Goal: Task Accomplishment & Management: Manage account settings

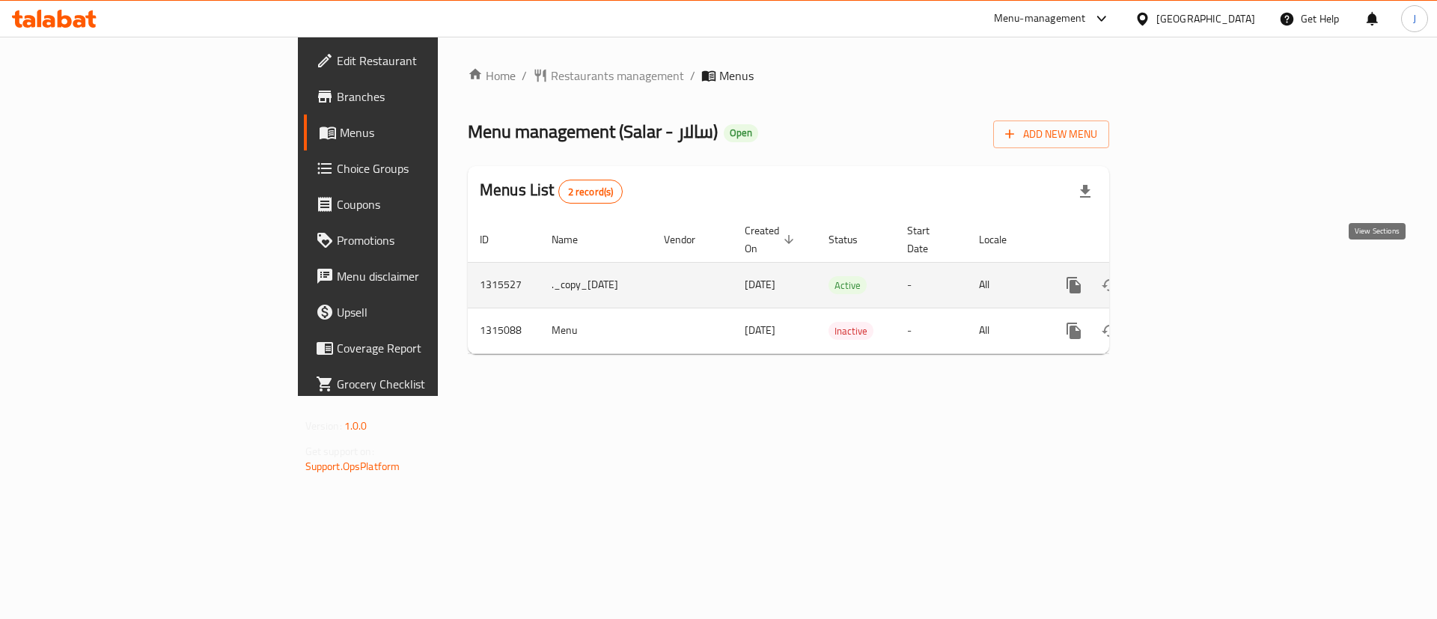
click at [1189, 279] on icon "enhanced table" at bounding box center [1181, 285] width 13 height 13
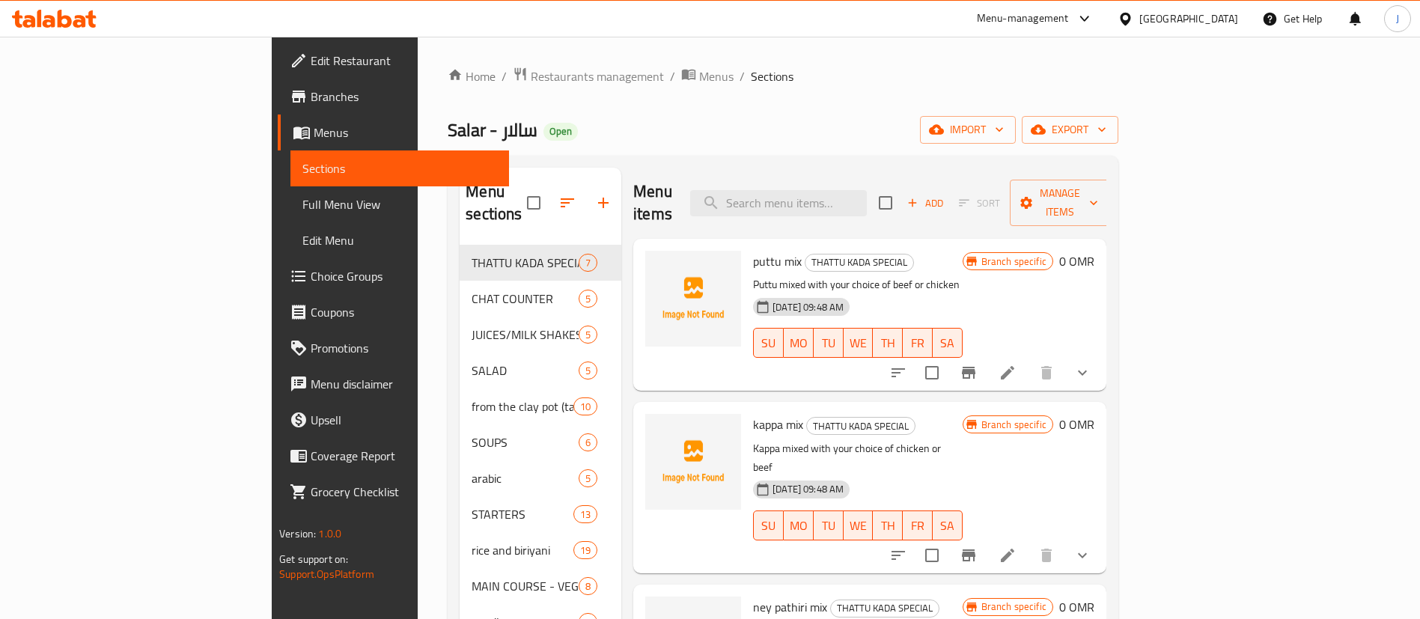
drag, startPoint x: 59, startPoint y: 210, endPoint x: 16, endPoint y: 302, distance: 101.8
click at [302, 210] on span "Full Menu View" at bounding box center [399, 204] width 195 height 18
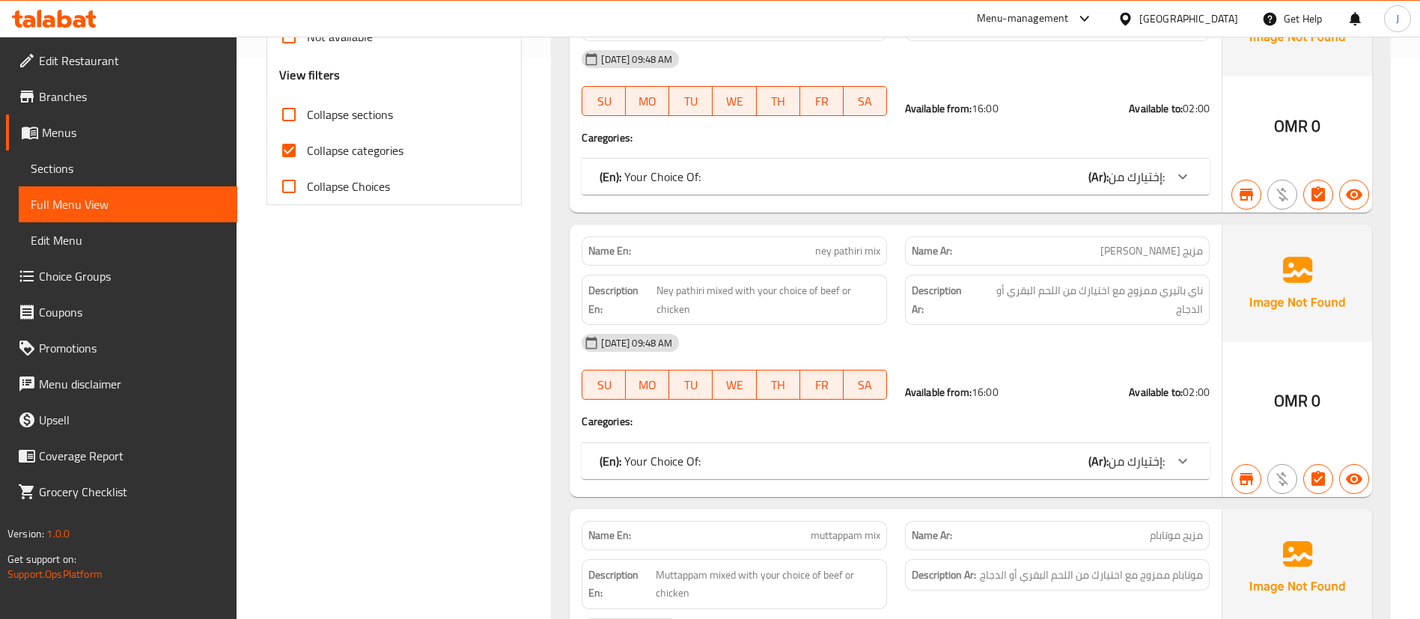
scroll to position [112, 0]
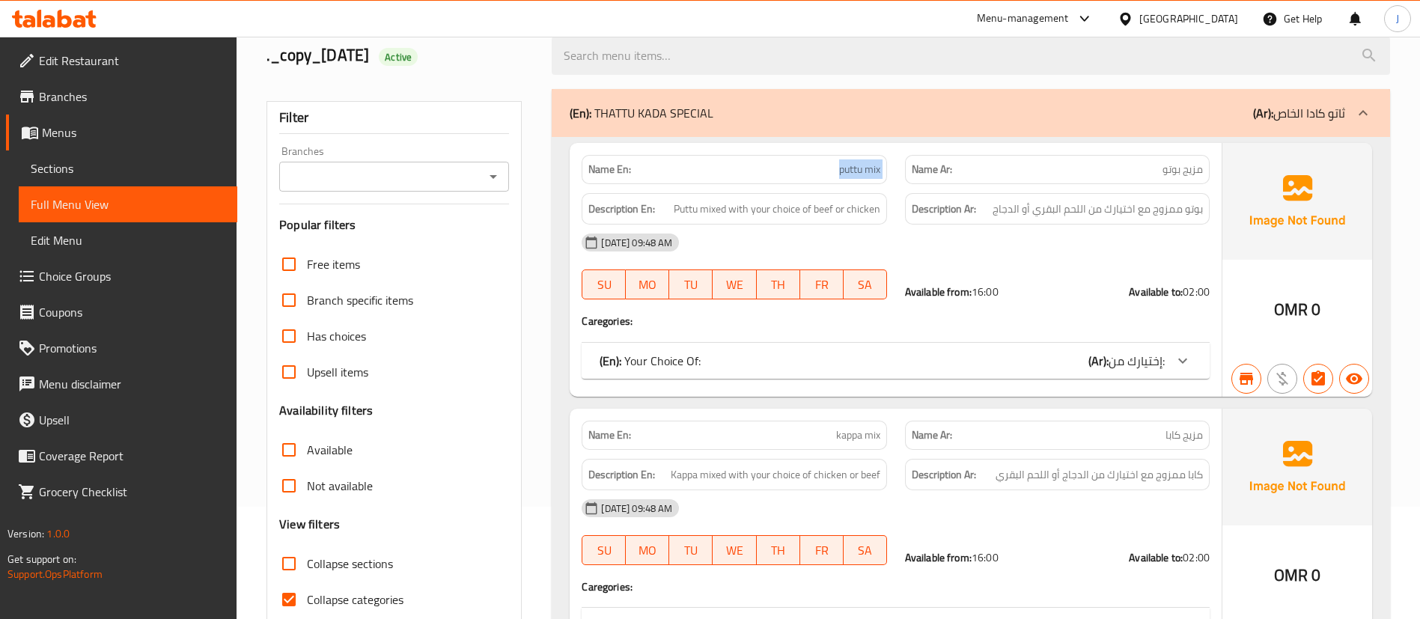
drag, startPoint x: 824, startPoint y: 159, endPoint x: 911, endPoint y: 160, distance: 86.9
click at [907, 160] on div "Name En: puttu mix Name Ar: مزيج بوتو" at bounding box center [896, 169] width 646 height 47
click at [702, 218] on div "Description En: Puttu mixed with your choice of beef or chicken" at bounding box center [734, 209] width 305 height 32
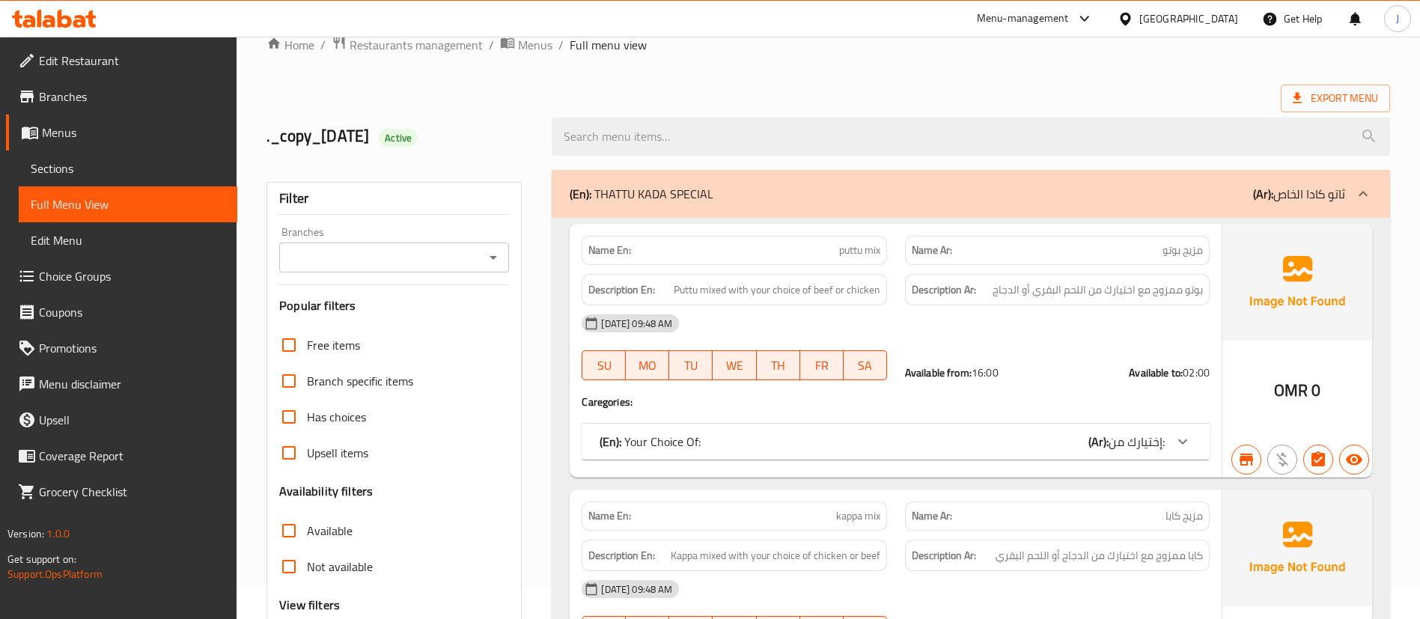
scroll to position [0, 0]
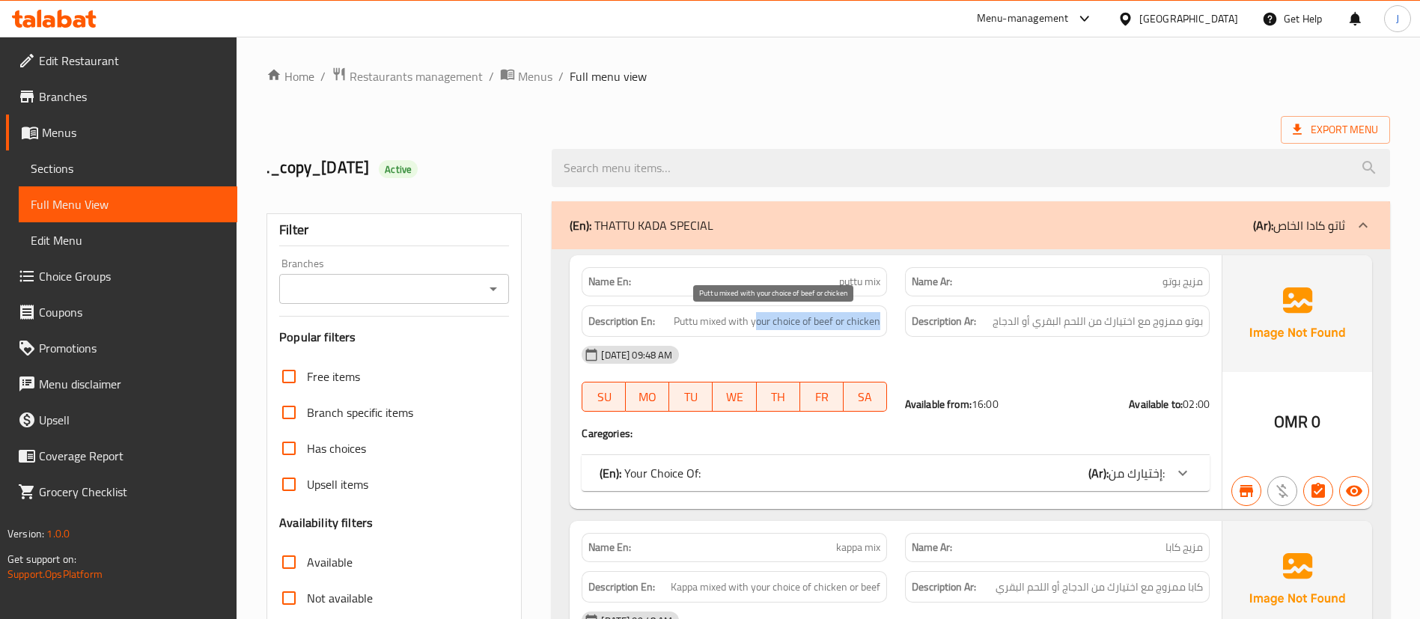
drag, startPoint x: 775, startPoint y: 329, endPoint x: 896, endPoint y: 332, distance: 121.3
click at [894, 332] on div "Description En: Puttu mixed with your choice of beef or chicken" at bounding box center [734, 321] width 323 height 50
click at [886, 358] on div "02-10-2025 09:48 AM" at bounding box center [896, 355] width 646 height 36
click at [523, 73] on span "Menus" at bounding box center [535, 76] width 34 height 18
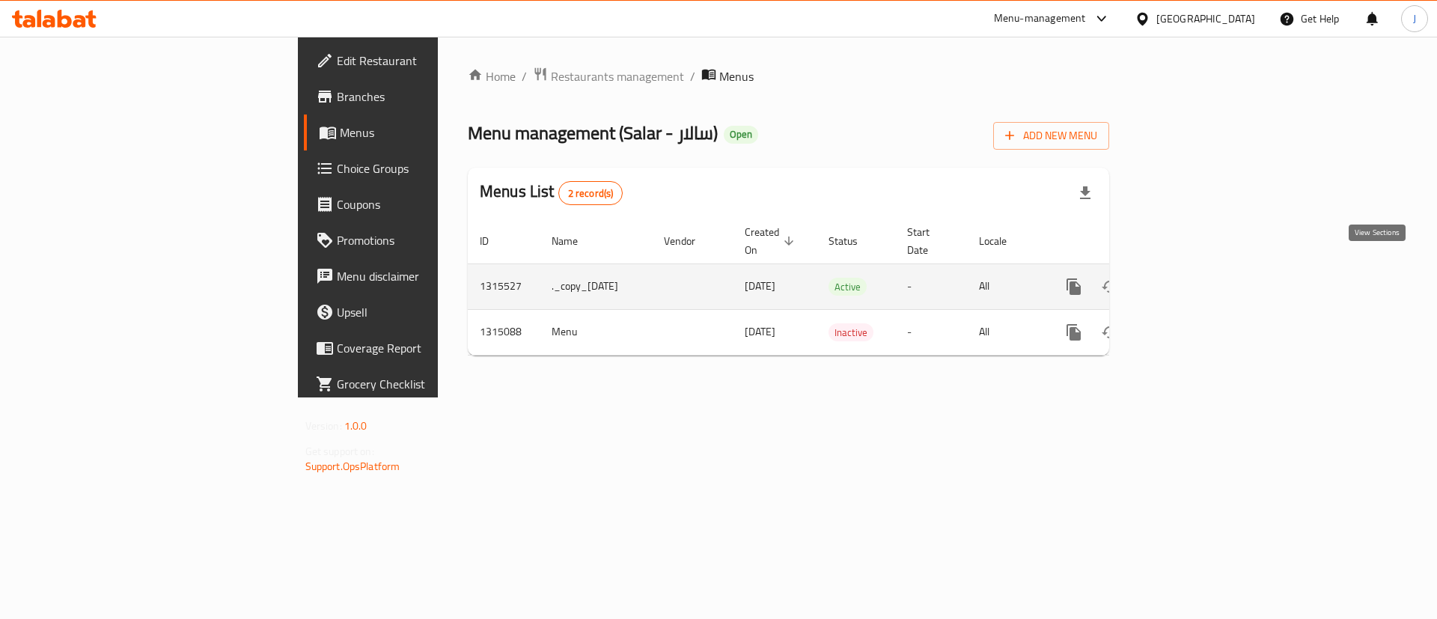
click at [1200, 269] on link "enhanced table" at bounding box center [1182, 287] width 36 height 36
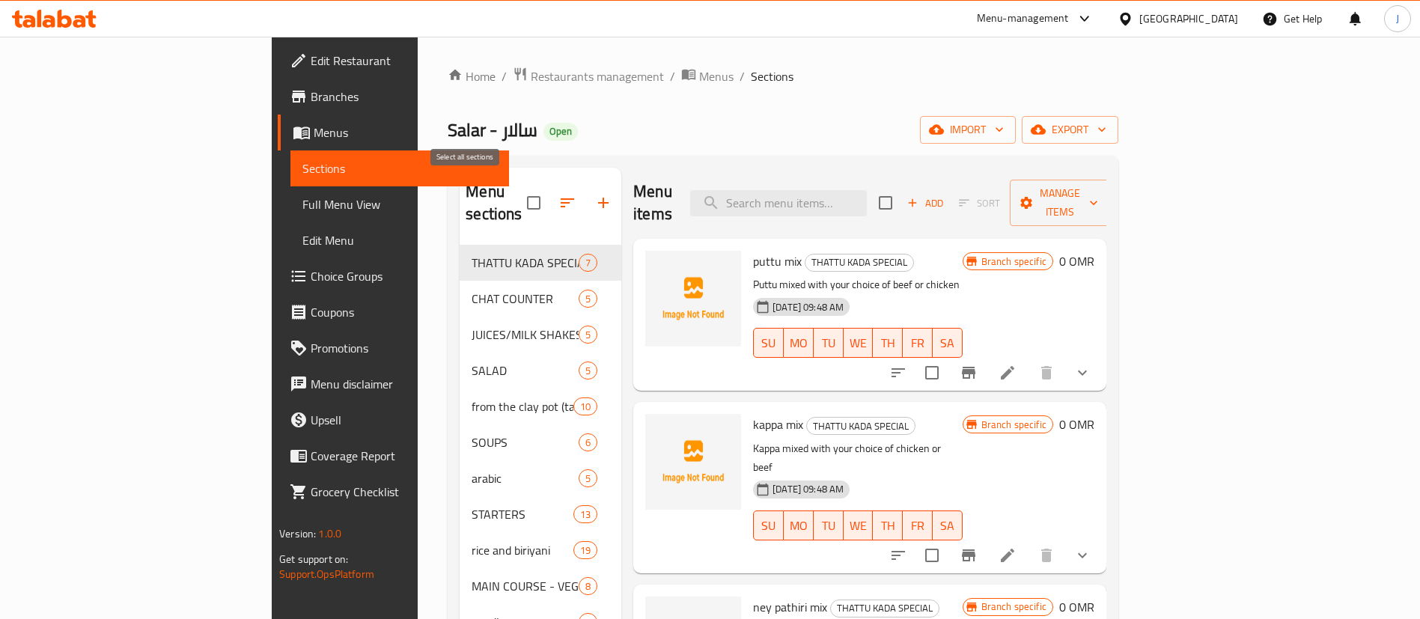
click at [518, 191] on input "checkbox" at bounding box center [533, 202] width 31 height 31
checkbox input "true"
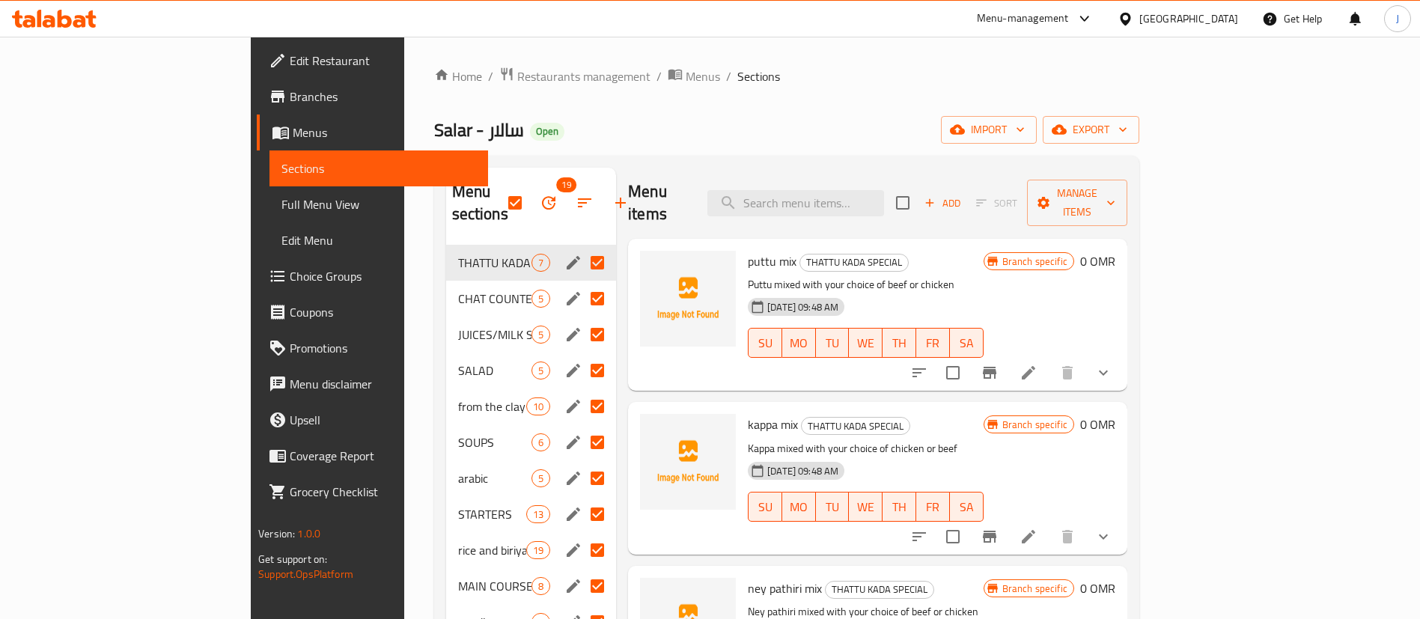
drag, startPoint x: 88, startPoint y: 198, endPoint x: 656, endPoint y: 4, distance: 600.0
click at [282, 198] on span "Full Menu View" at bounding box center [379, 204] width 195 height 18
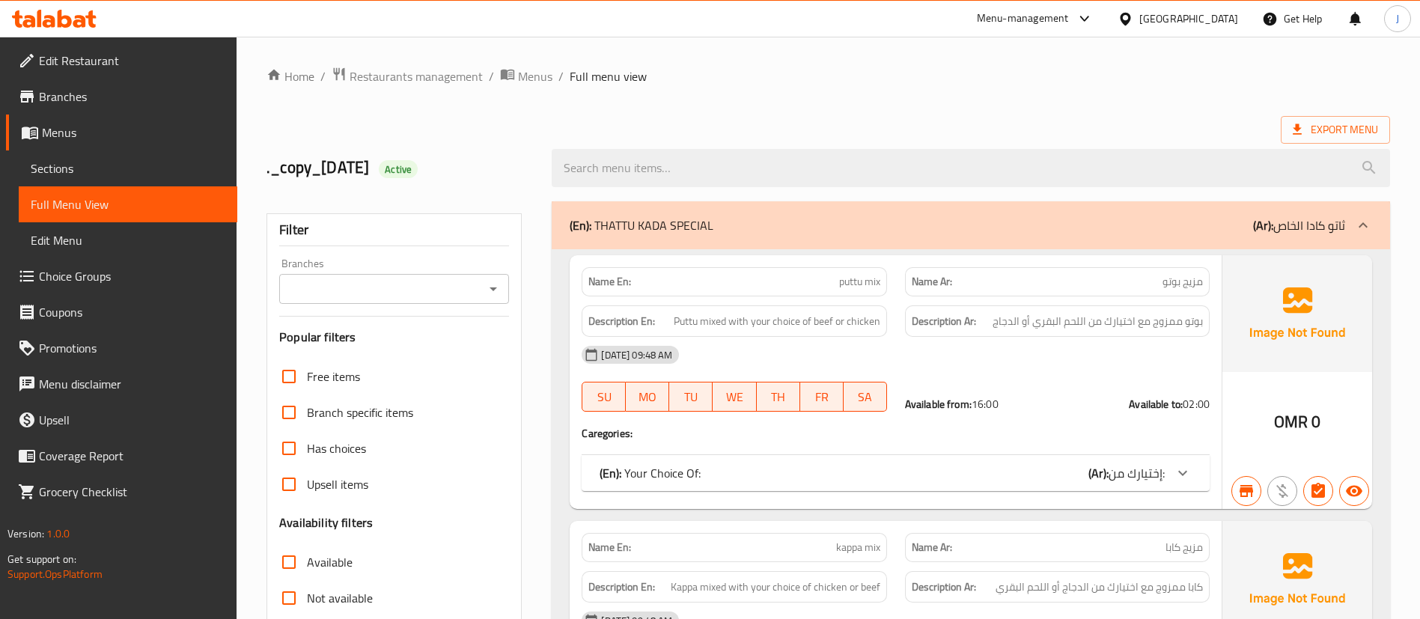
click at [466, 296] on input "Branches" at bounding box center [382, 289] width 196 height 21
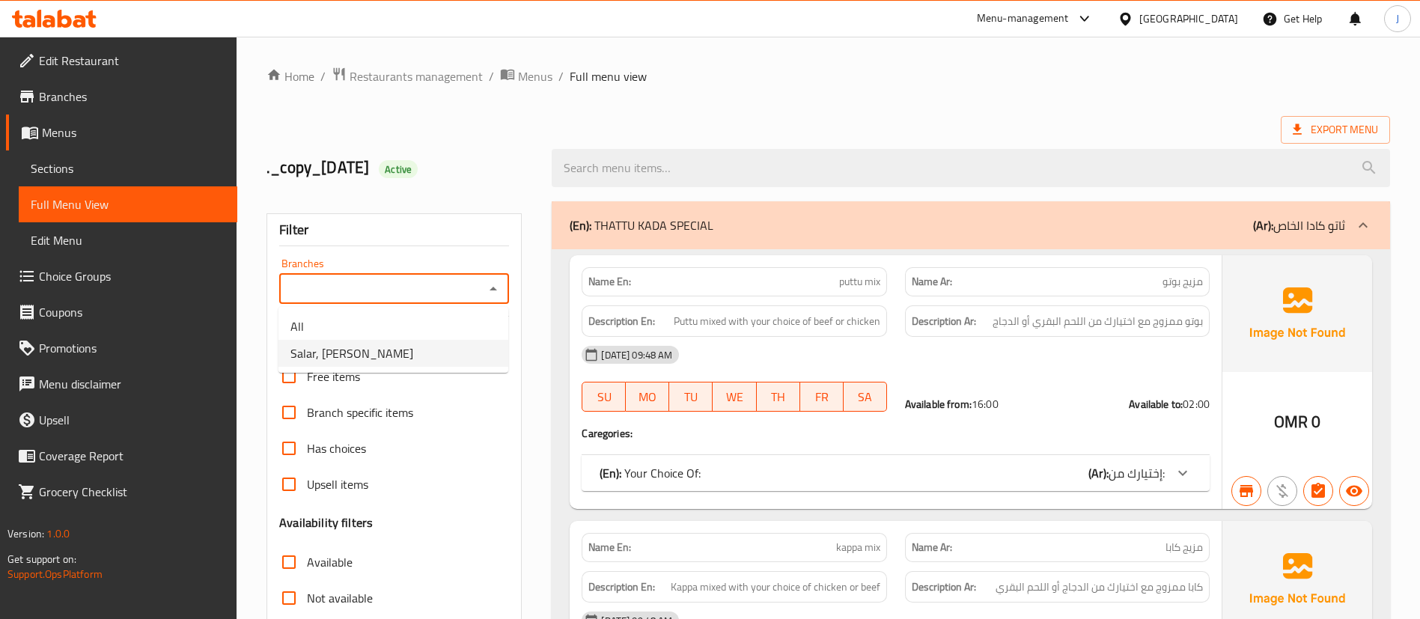
click at [403, 353] on li "Salar, Samhan" at bounding box center [394, 353] width 230 height 27
type input "Salar, Samhan"
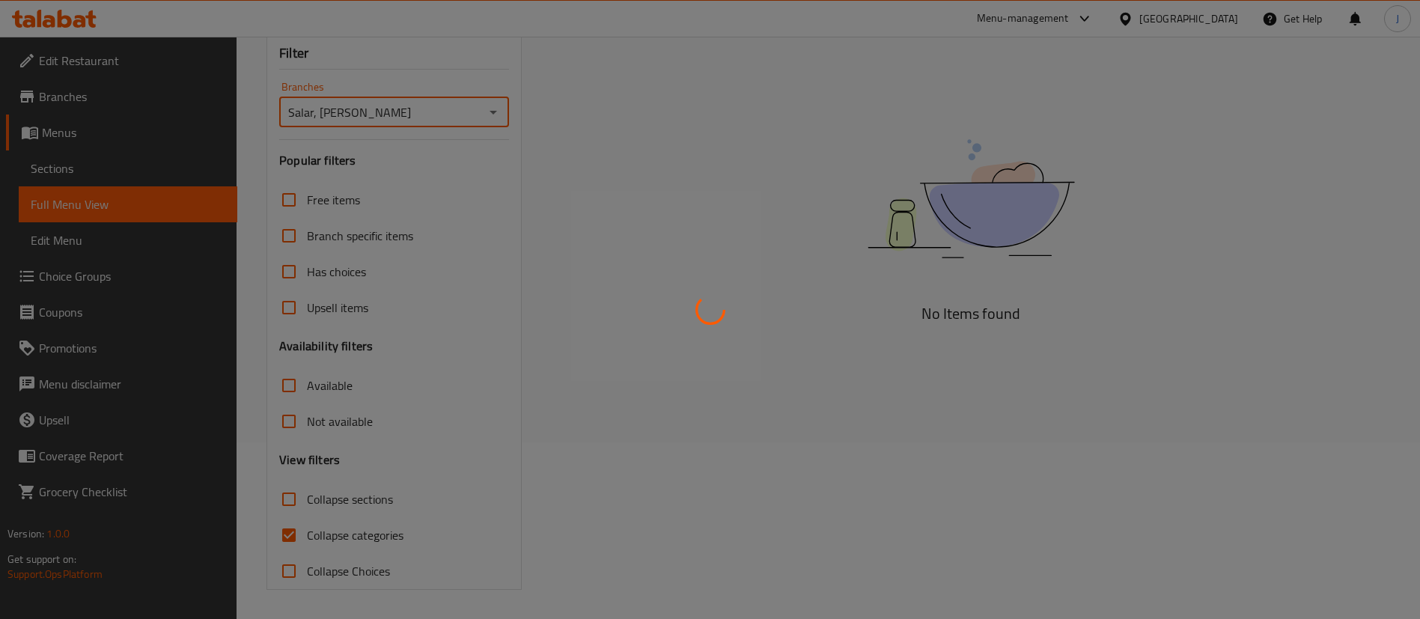
scroll to position [177, 0]
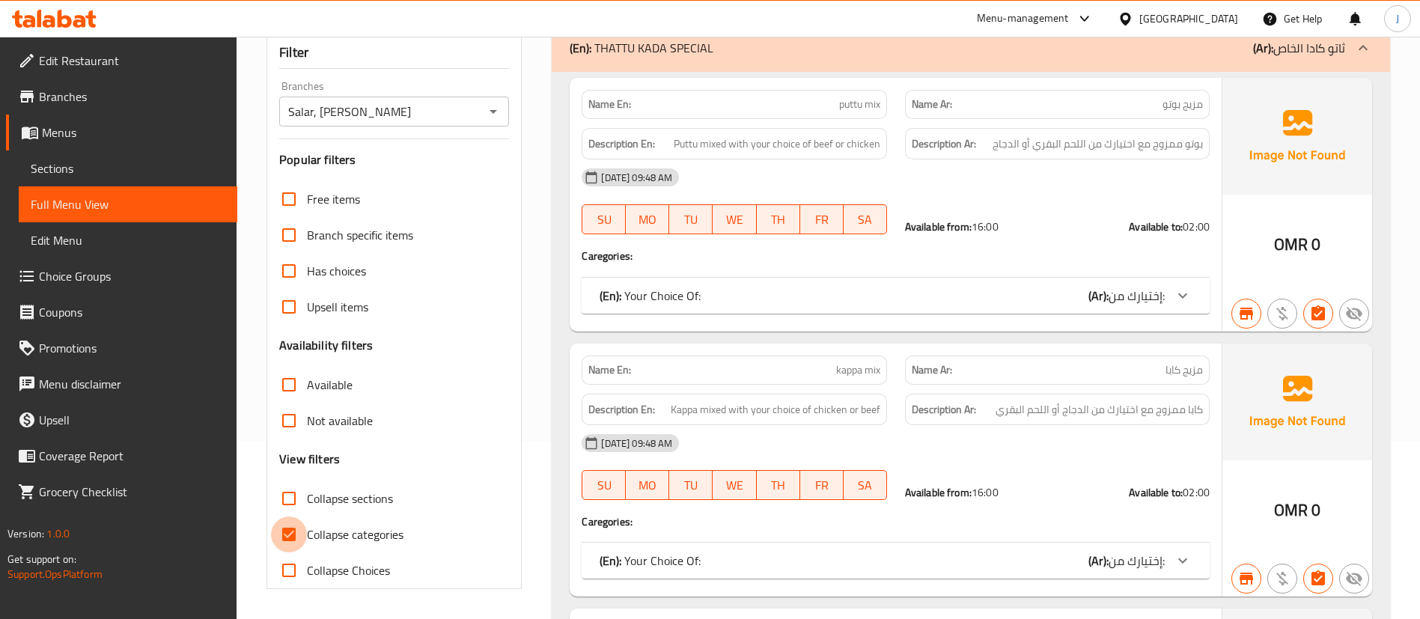
click at [300, 543] on input "Collapse categories" at bounding box center [289, 535] width 36 height 36
checkbox input "false"
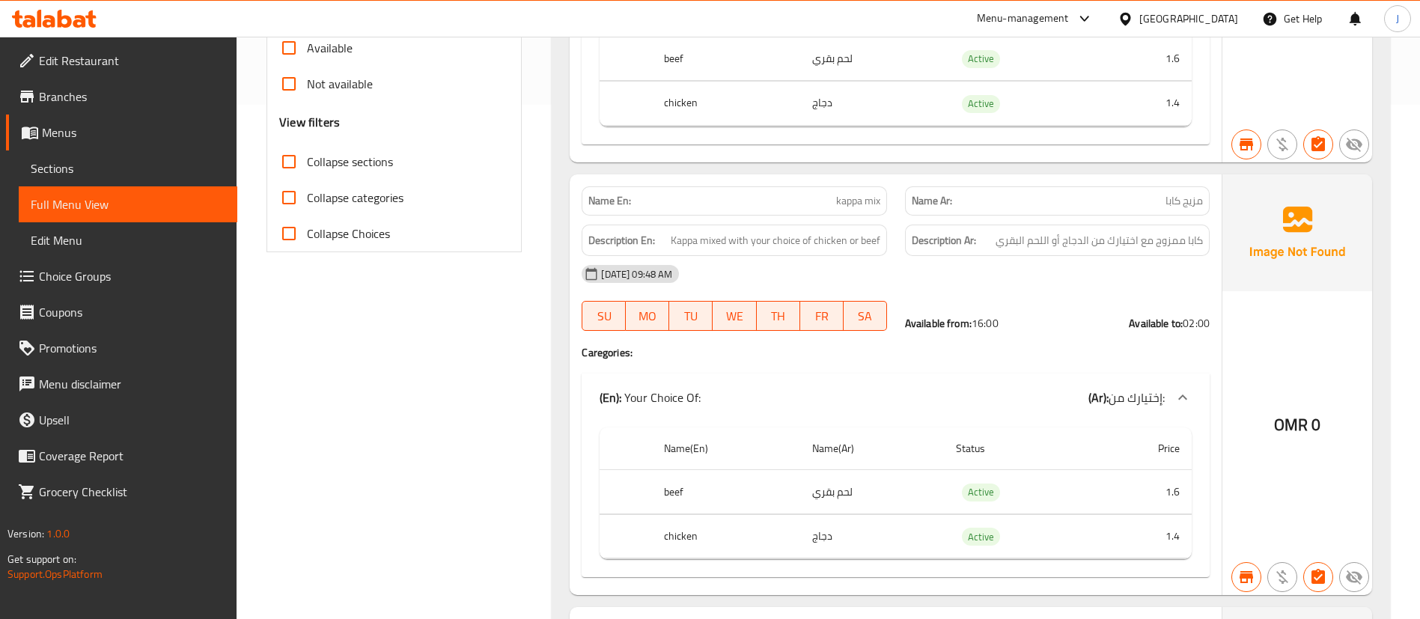
scroll to position [0, 0]
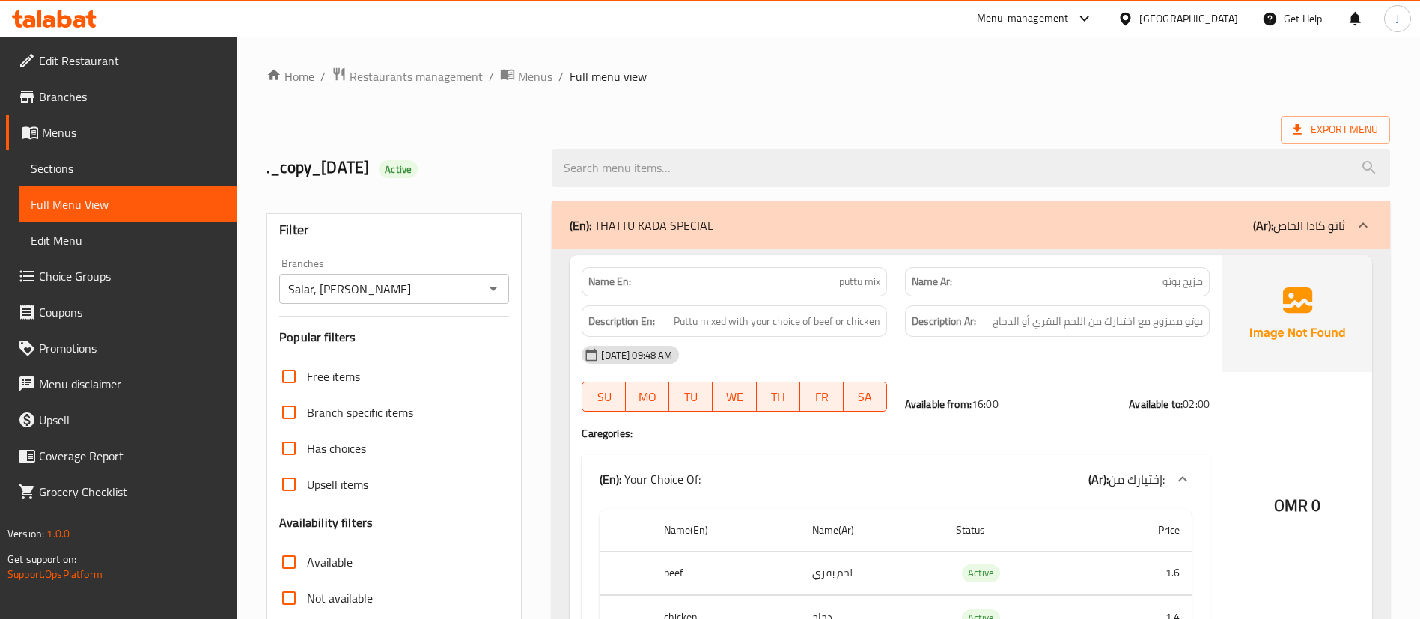
click at [523, 76] on span "Menus" at bounding box center [535, 76] width 34 height 18
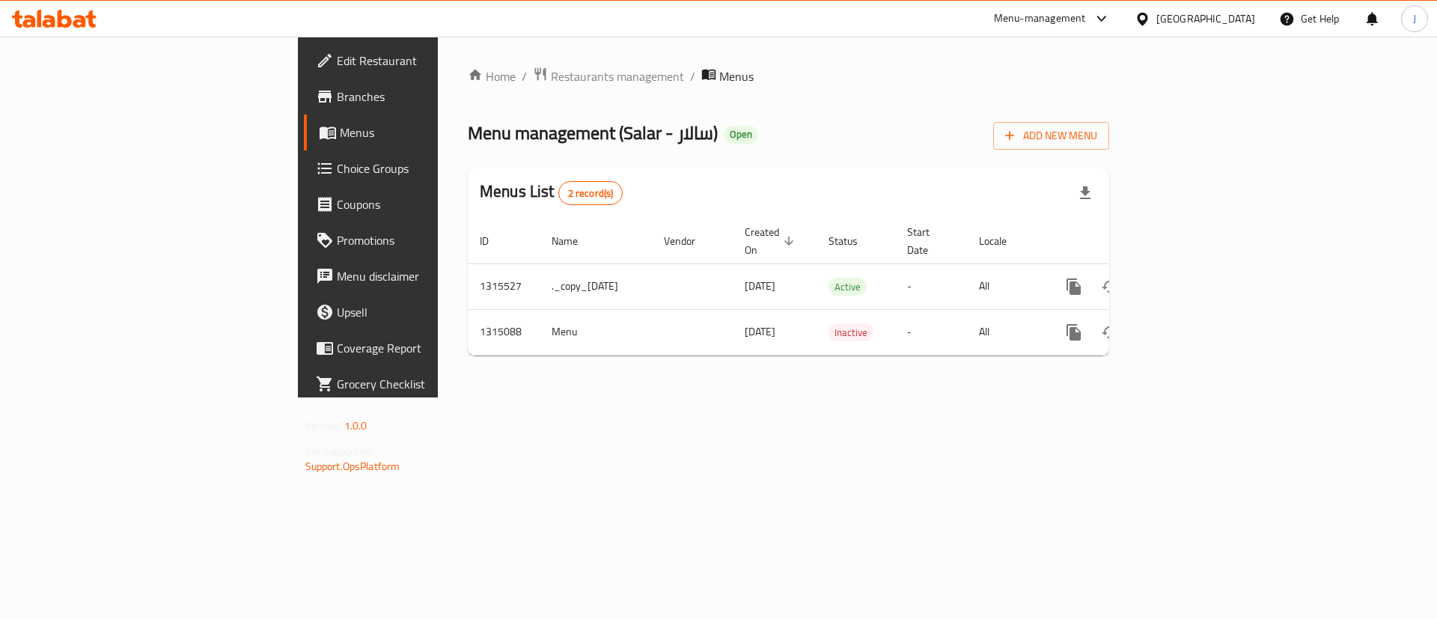
click at [1231, 20] on div "[GEOGRAPHIC_DATA]" at bounding box center [1206, 18] width 99 height 16
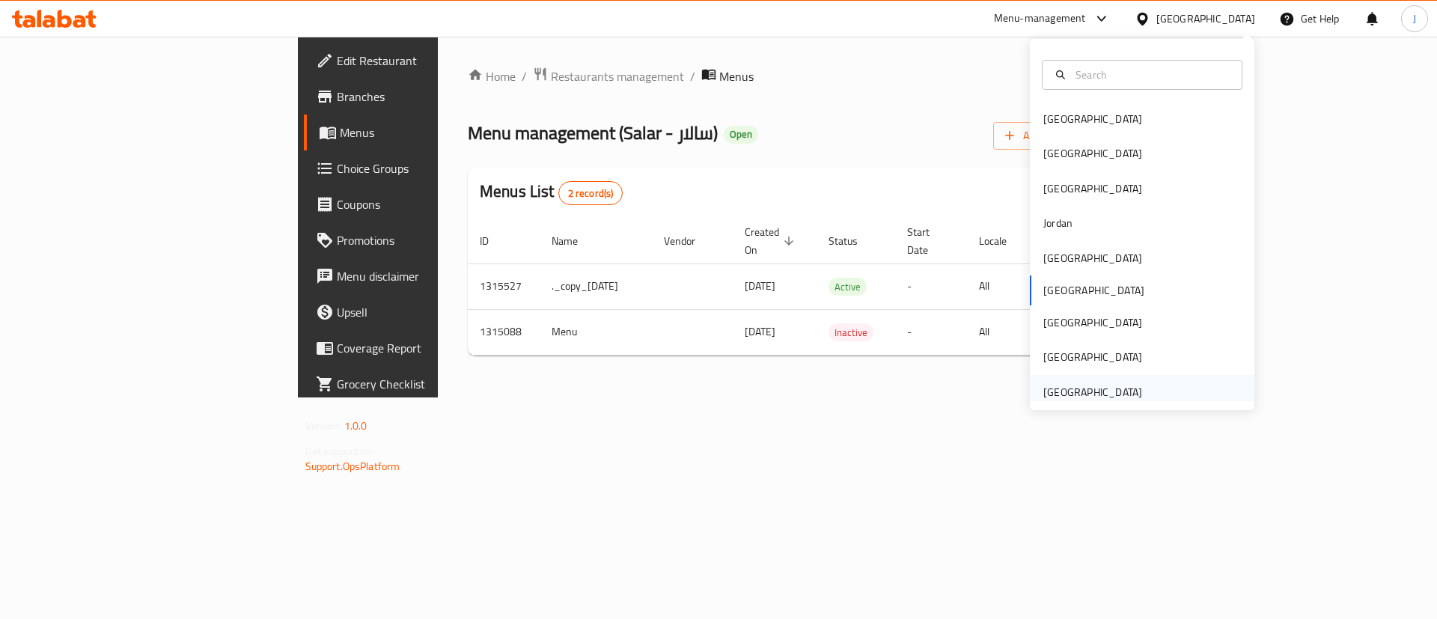
click at [1065, 392] on div "United Arab Emirates" at bounding box center [1093, 392] width 99 height 16
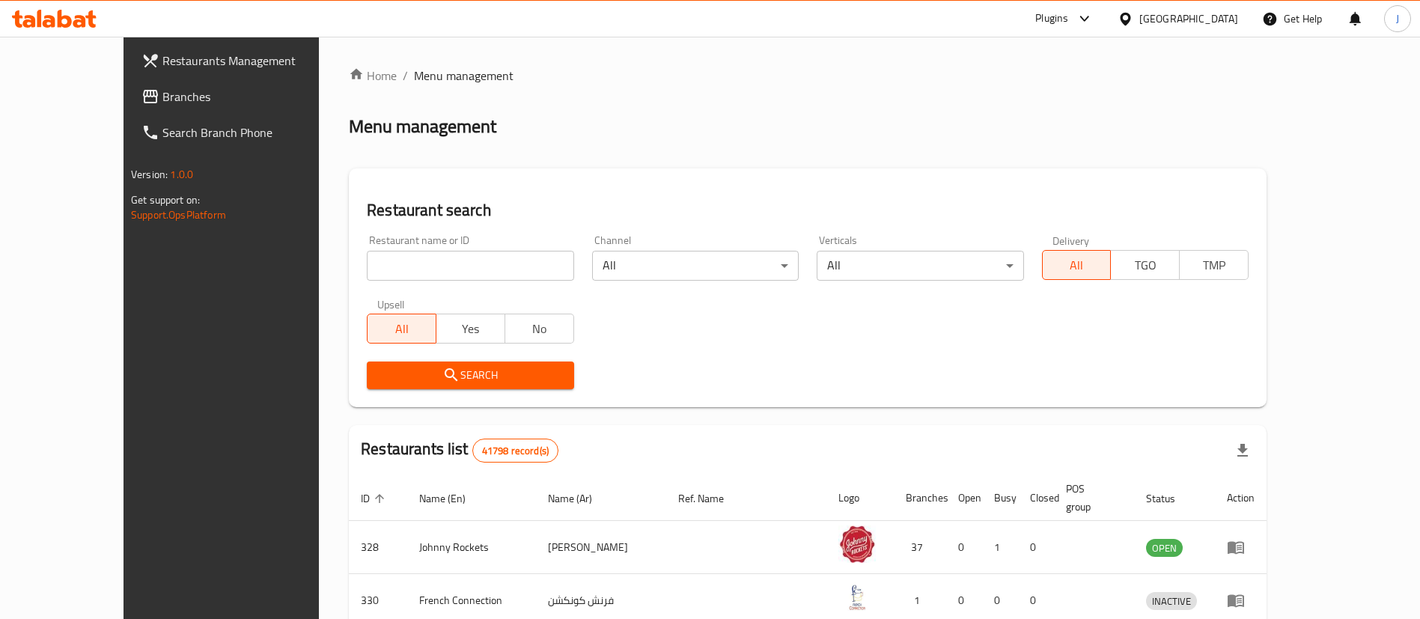
click at [412, 266] on input "search" at bounding box center [470, 266] width 207 height 30
paste input "Best Quality"
type input "Best Quality"
click button "Search" at bounding box center [470, 376] width 207 height 28
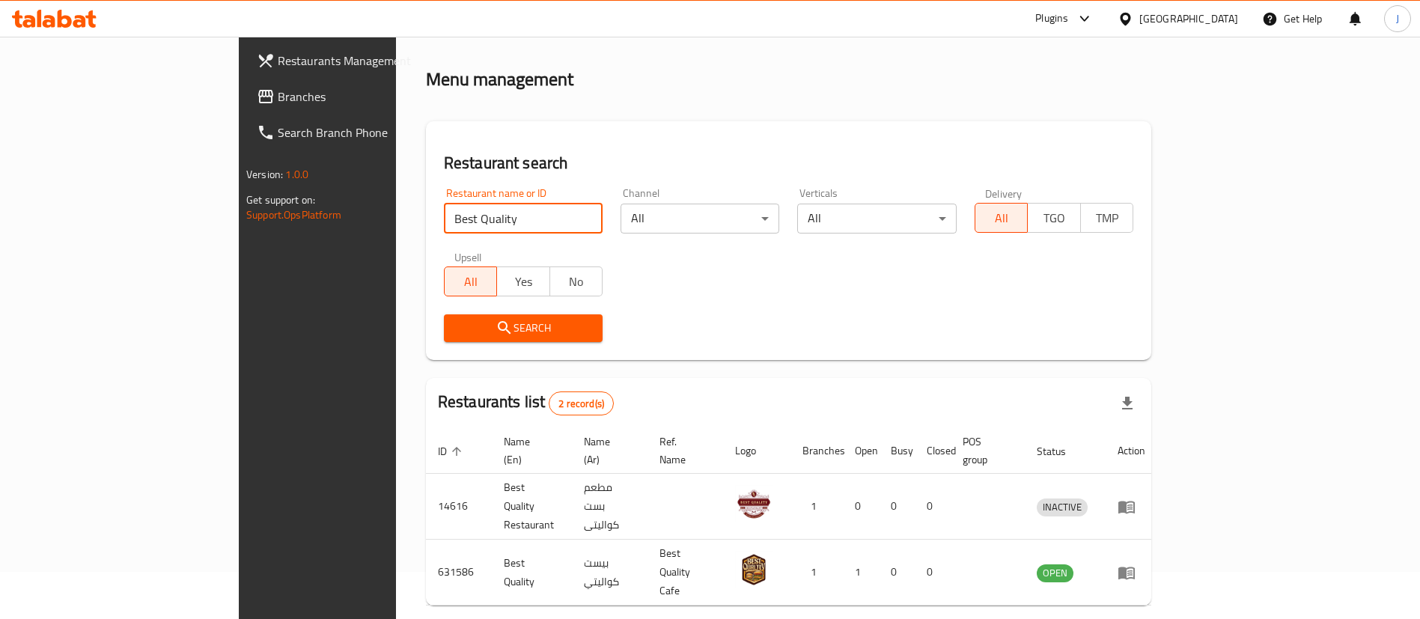
scroll to position [73, 0]
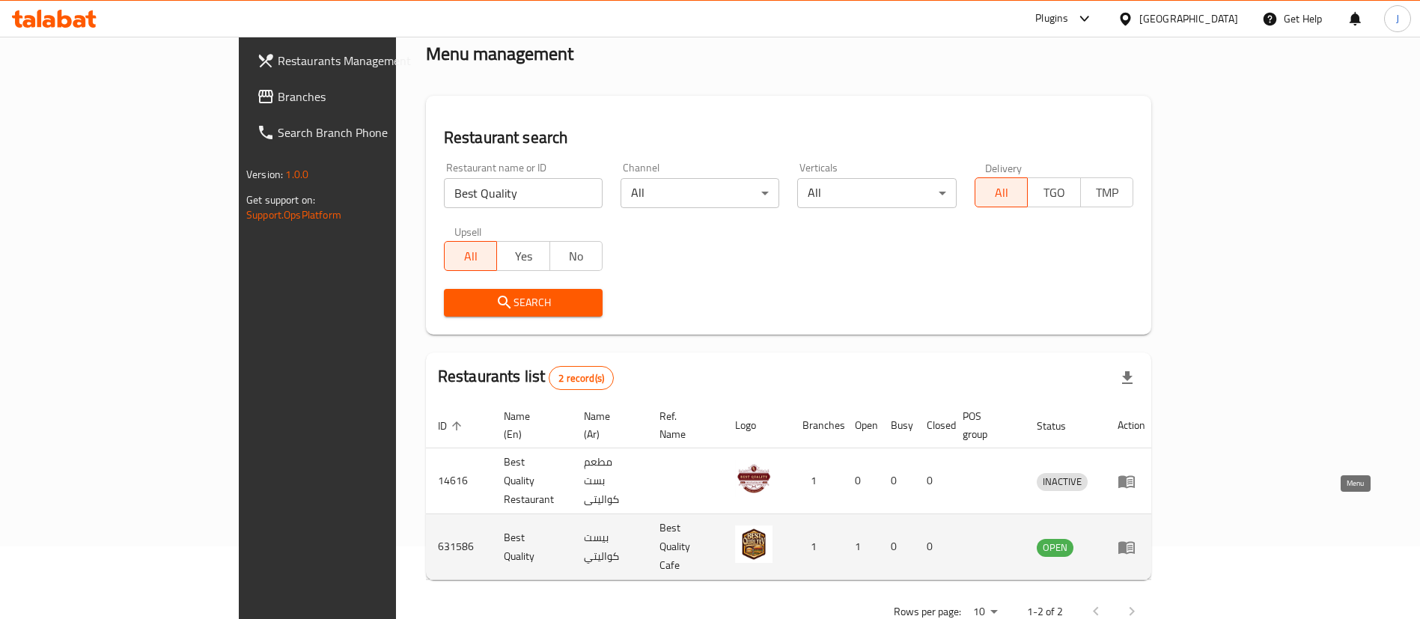
click at [1135, 541] on icon "enhanced table" at bounding box center [1127, 547] width 16 height 13
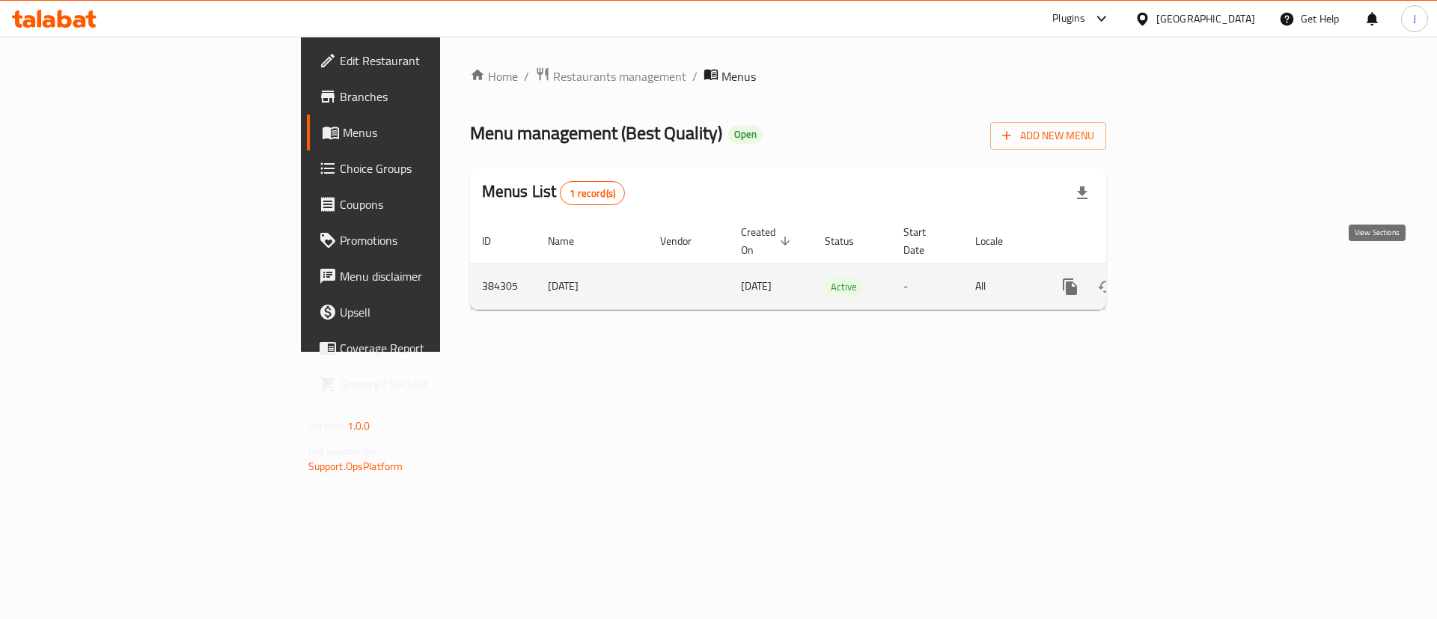
click at [1196, 281] on link "enhanced table" at bounding box center [1178, 287] width 36 height 36
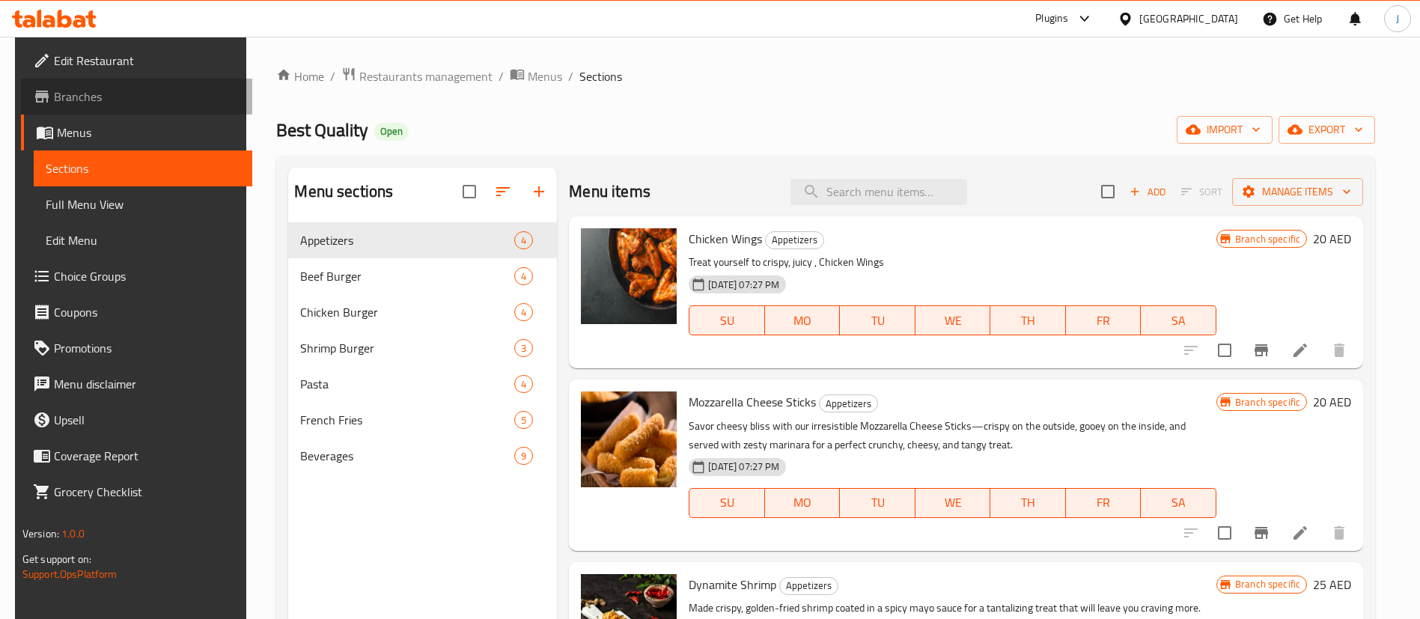
click at [47, 109] on link "Branches" at bounding box center [136, 97] width 231 height 36
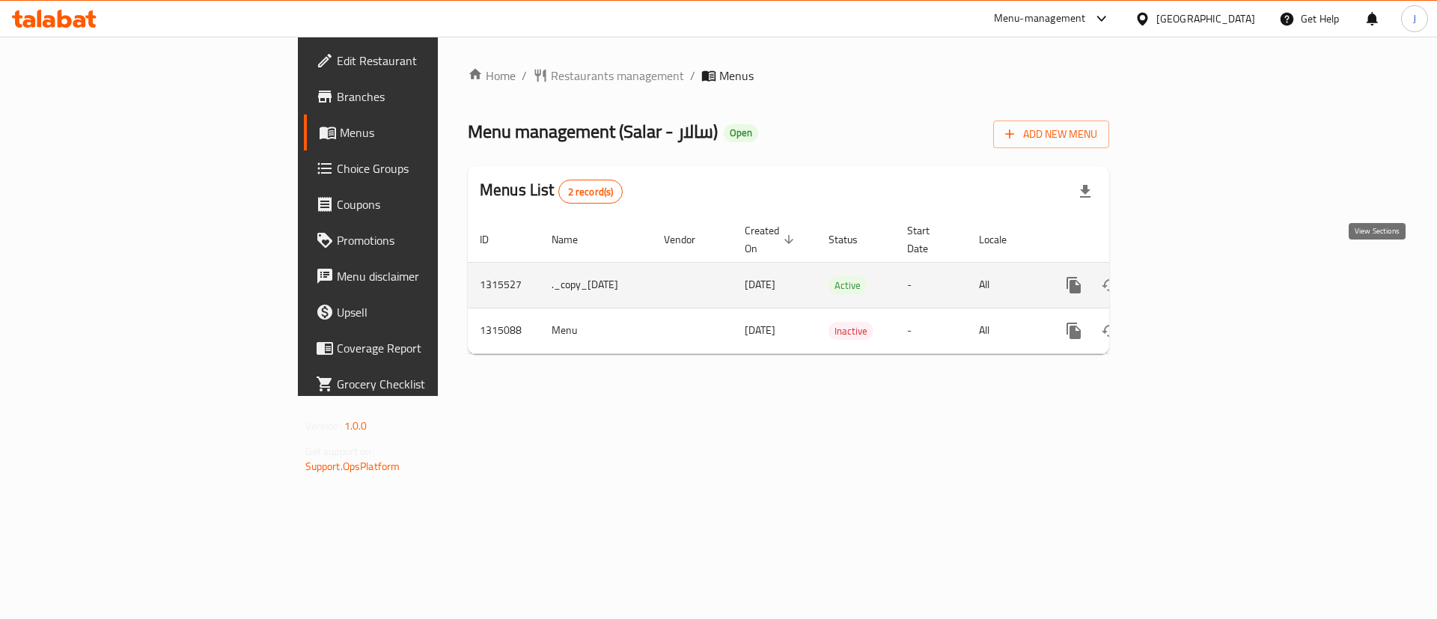
click at [1191, 276] on icon "enhanced table" at bounding box center [1182, 285] width 18 height 18
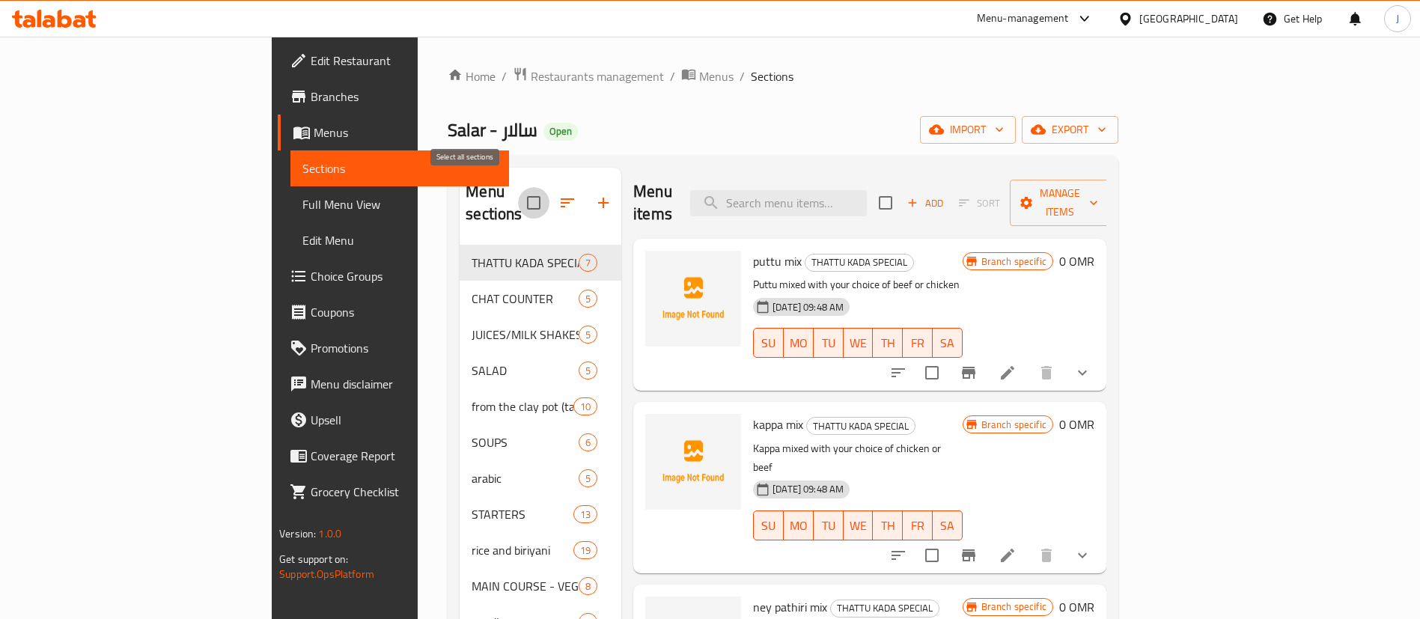
click at [518, 191] on input "checkbox" at bounding box center [533, 202] width 31 height 31
checkbox input "true"
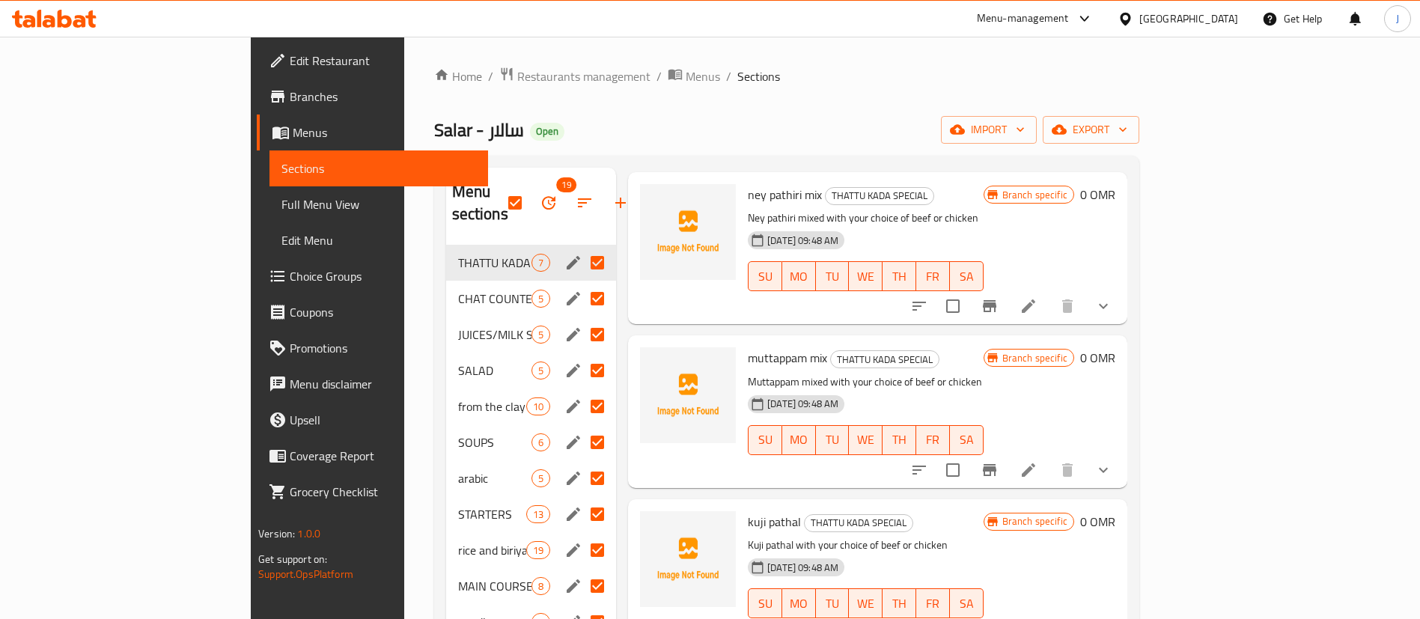
drag, startPoint x: 78, startPoint y: 195, endPoint x: 549, endPoint y: 20, distance: 502.2
click at [282, 195] on span "Full Menu View" at bounding box center [379, 204] width 195 height 18
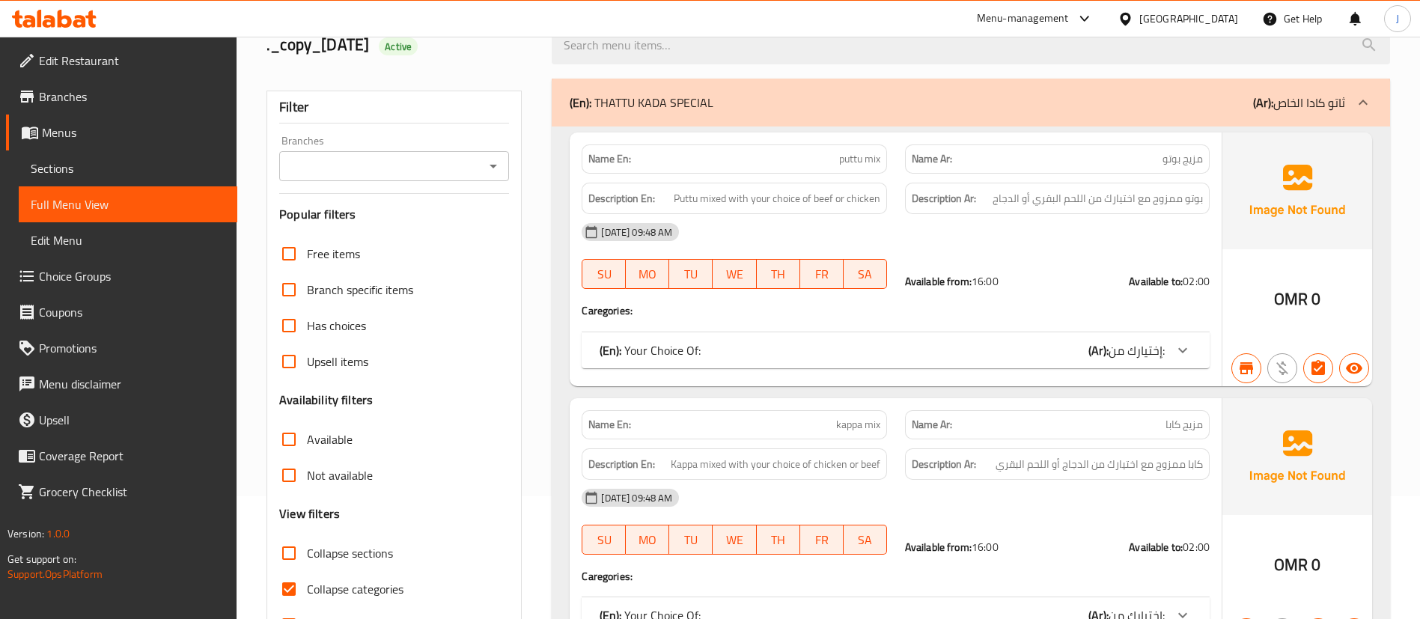
scroll to position [225, 0]
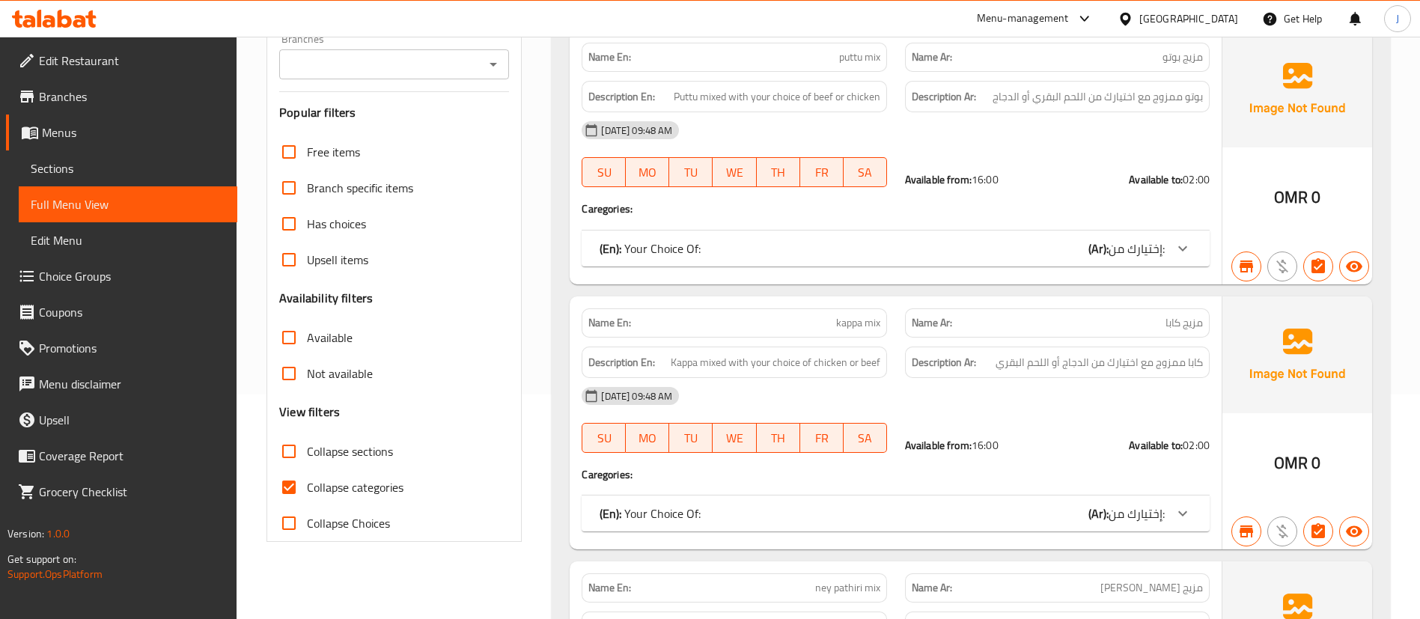
click at [485, 67] on icon "Open" at bounding box center [493, 64] width 18 height 18
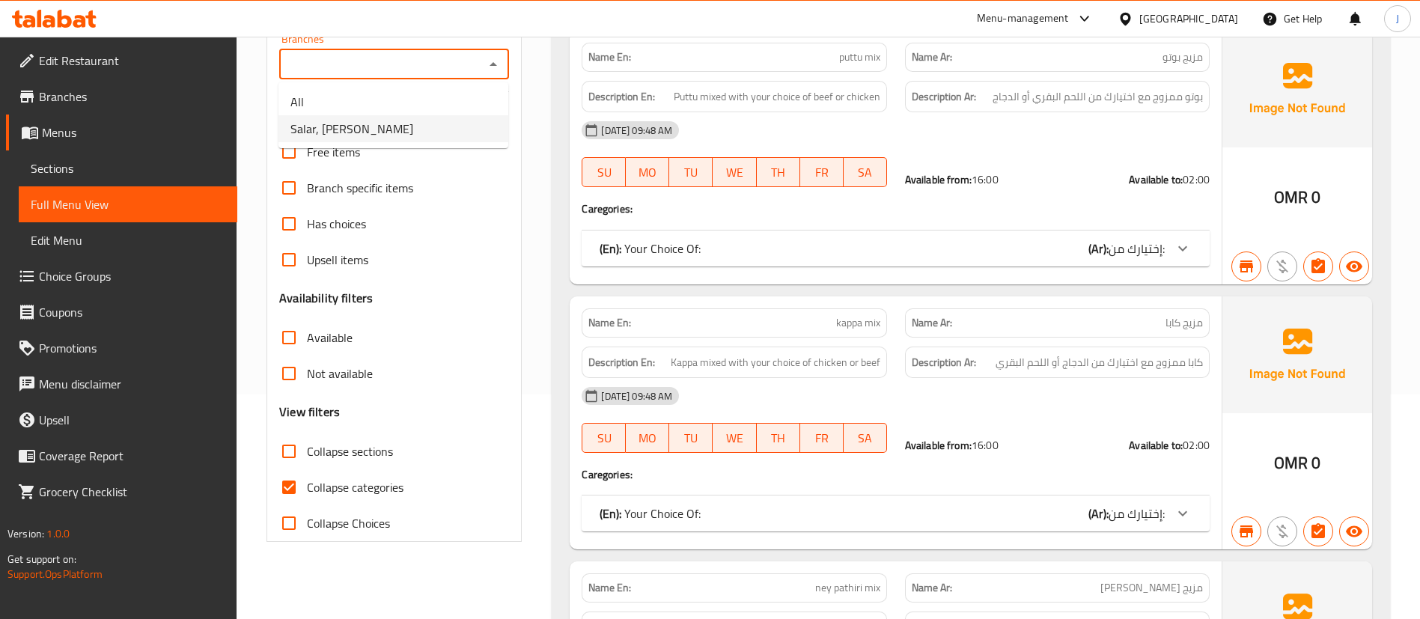
click at [425, 122] on li "Salar, Samhan" at bounding box center [394, 128] width 230 height 27
type input "Salar, Samhan"
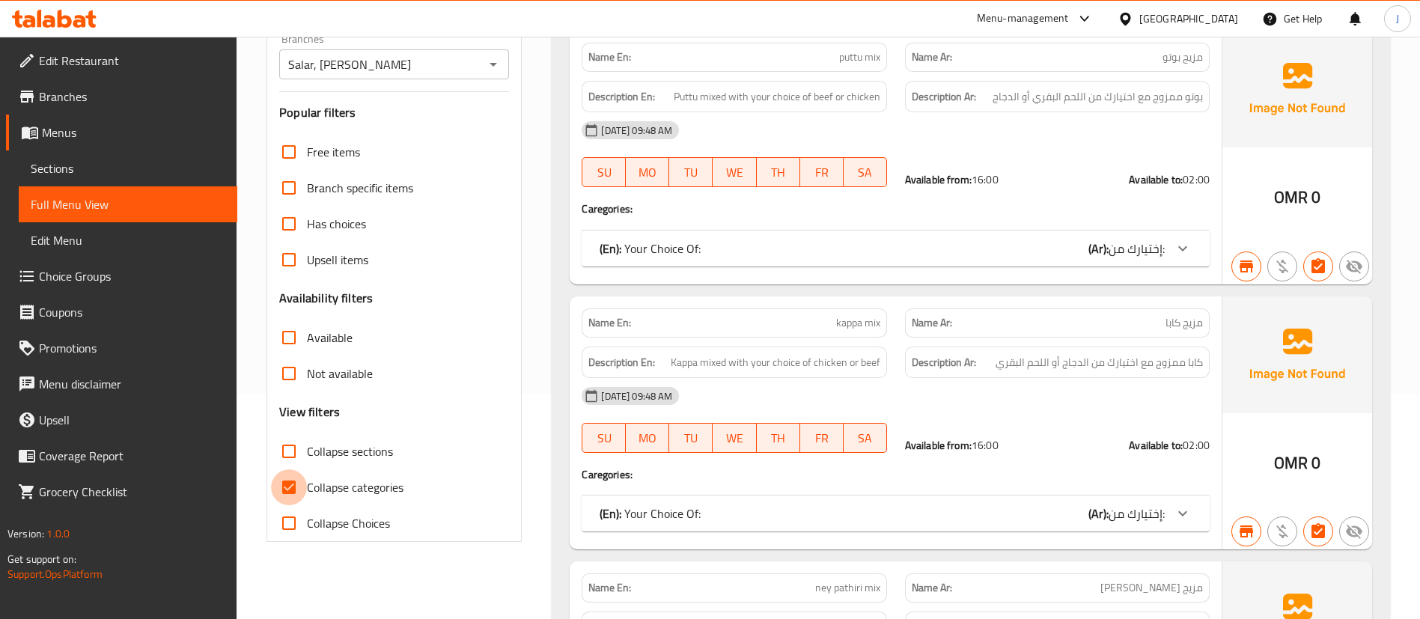
click at [295, 488] on input "Collapse categories" at bounding box center [289, 487] width 36 height 36
checkbox input "false"
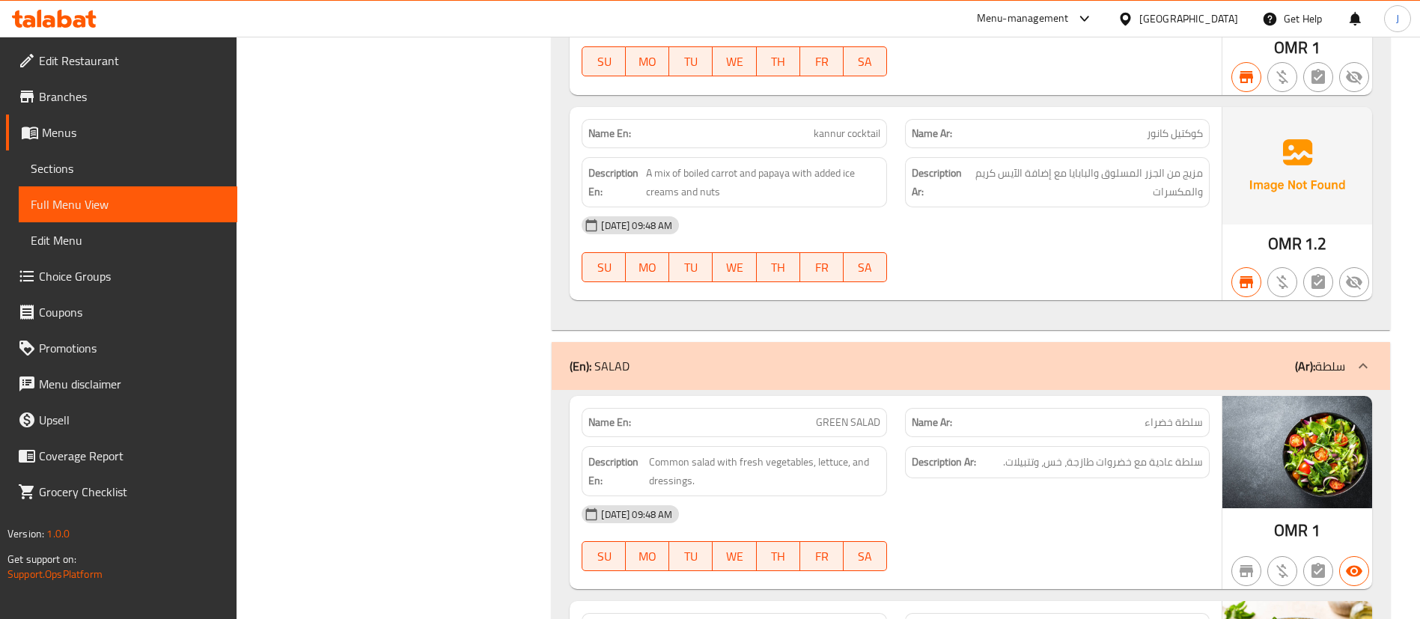
scroll to position [4717, 0]
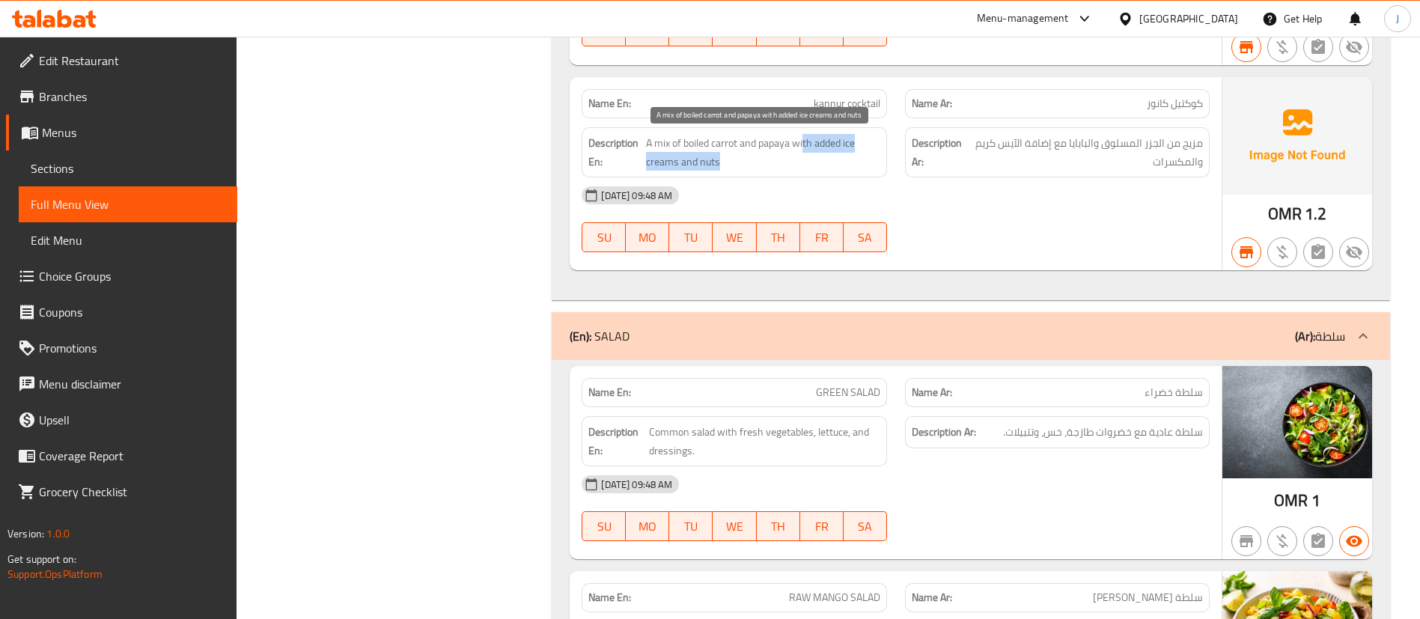
drag, startPoint x: 806, startPoint y: 142, endPoint x: 888, endPoint y: 167, distance: 86.0
click at [880, 163] on div "Description En: A mix of boiled carrot and papaya with added ice creams and nuts" at bounding box center [734, 152] width 305 height 50
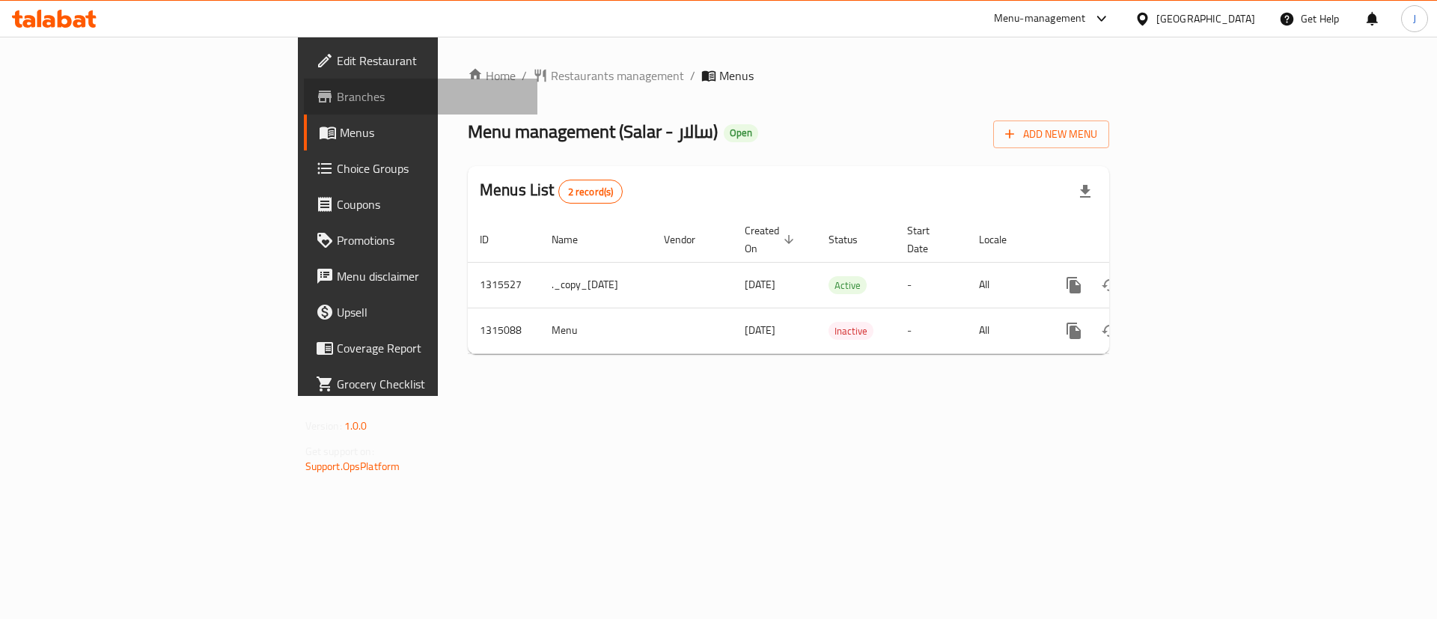
click at [337, 88] on span "Branches" at bounding box center [431, 97] width 189 height 18
